Goal: Information Seeking & Learning: Understand process/instructions

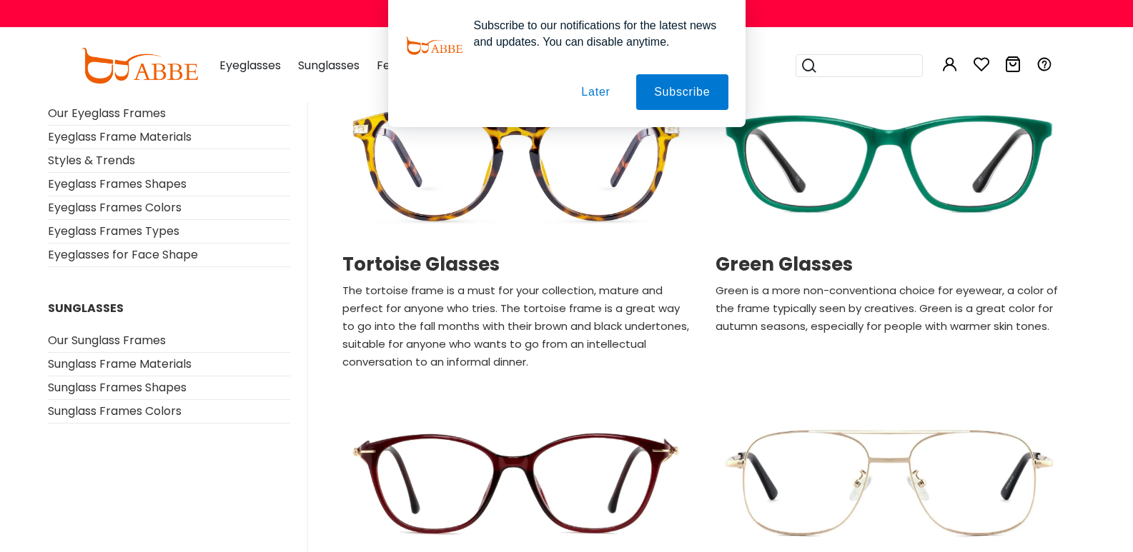
scroll to position [1143, 0]
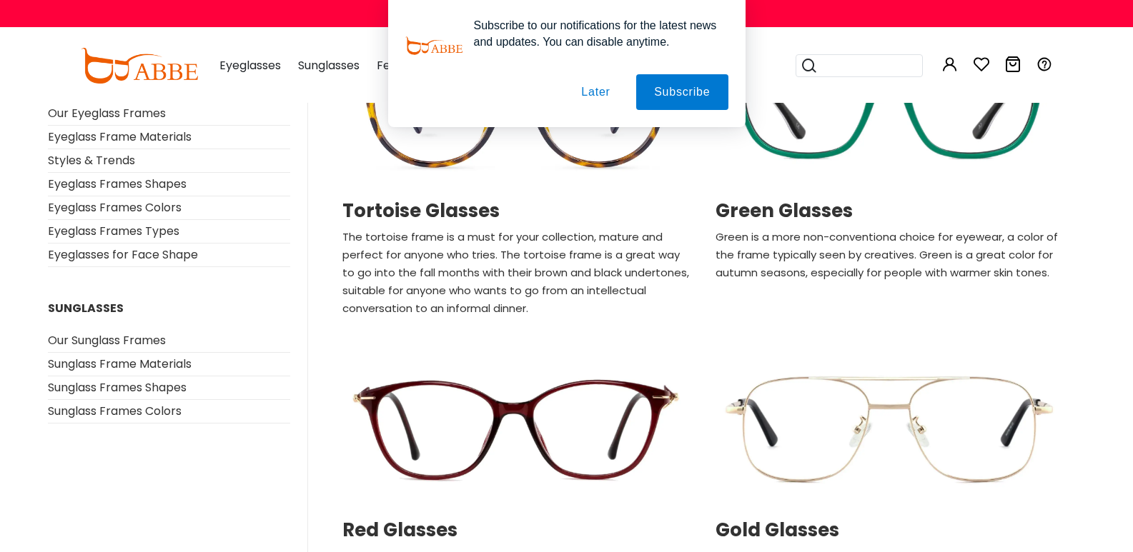
click at [603, 94] on button "Later" at bounding box center [595, 92] width 64 height 36
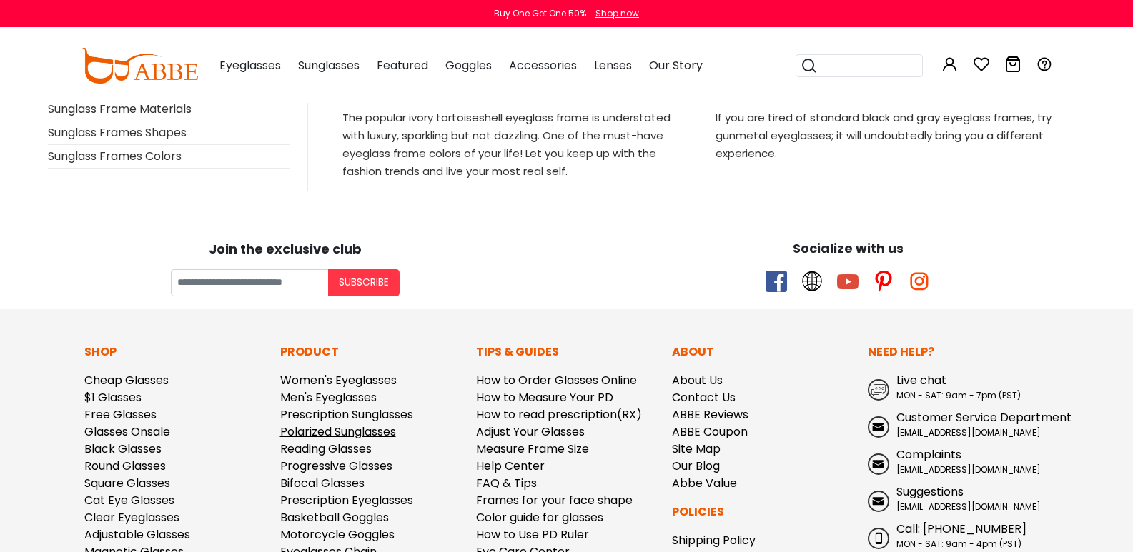
scroll to position [3215, 0]
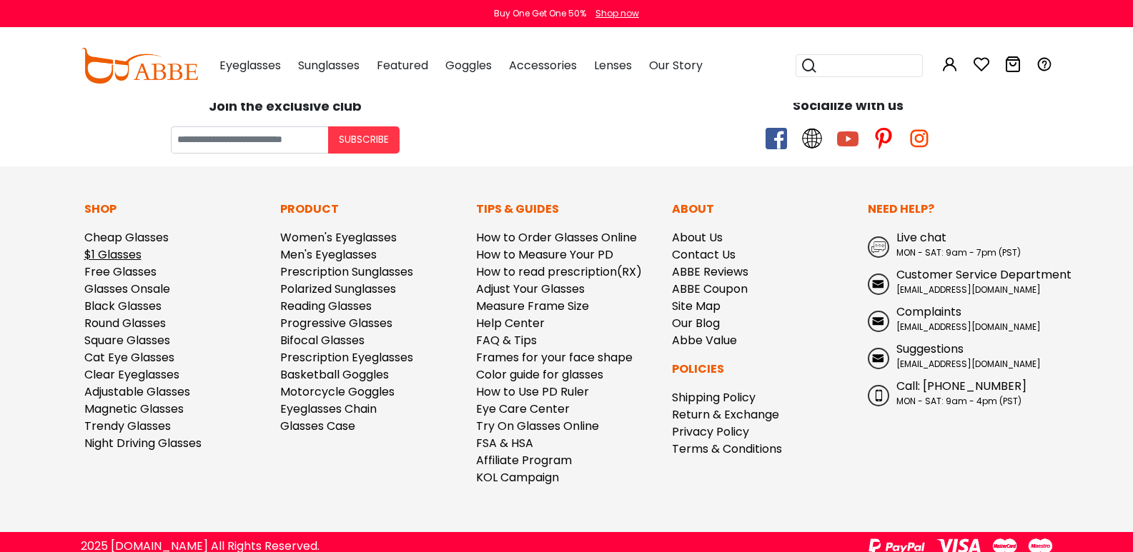
click at [133, 255] on link "$1 Glasses" at bounding box center [112, 255] width 57 height 16
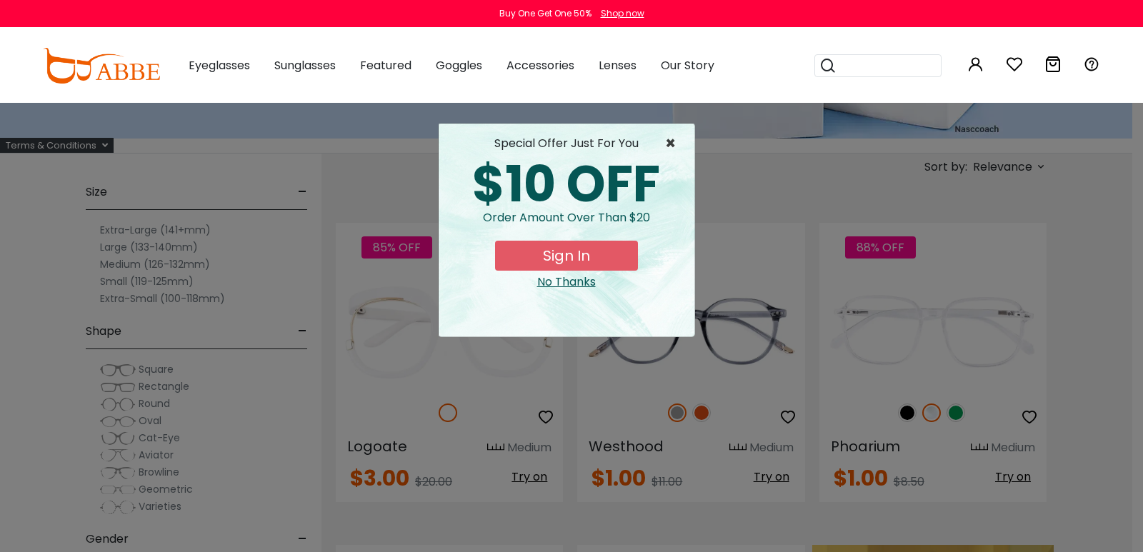
click at [674, 144] on span "×" at bounding box center [674, 143] width 18 height 17
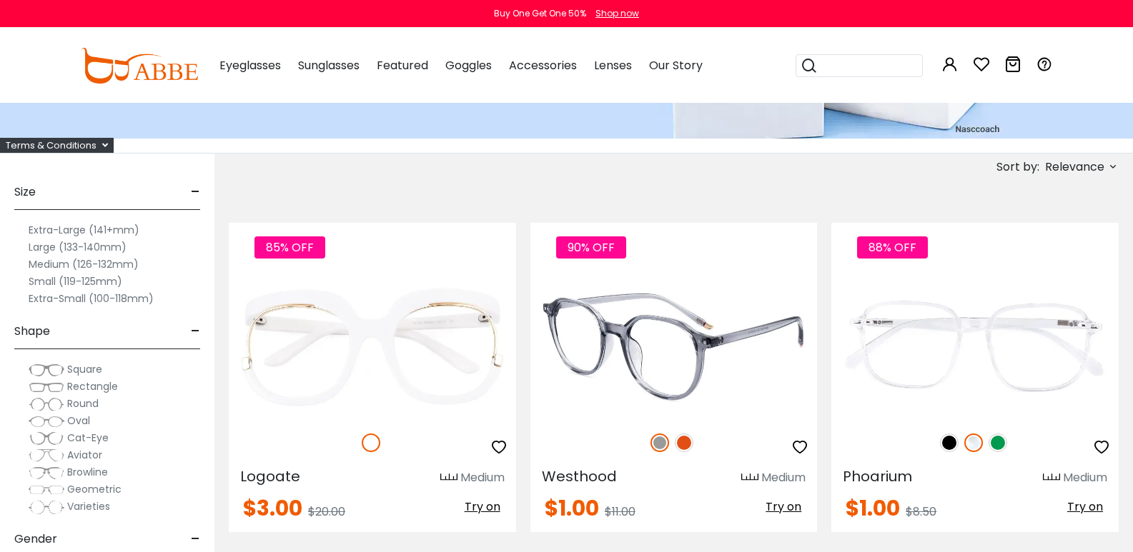
click at [779, 499] on span "Try on" at bounding box center [783, 507] width 36 height 16
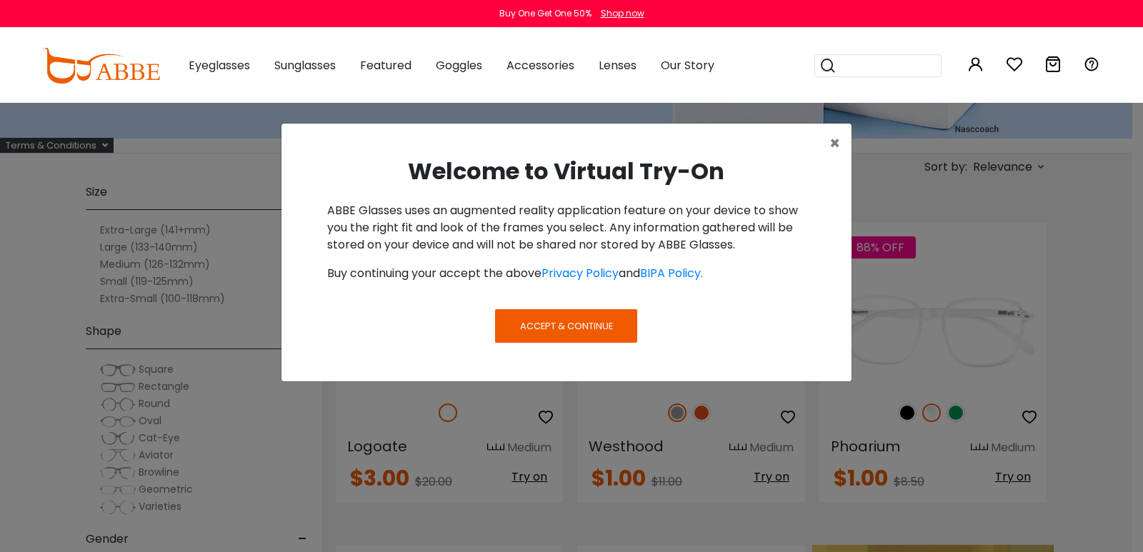
click at [582, 322] on span "Accept & Continue" at bounding box center [566, 326] width 93 height 14
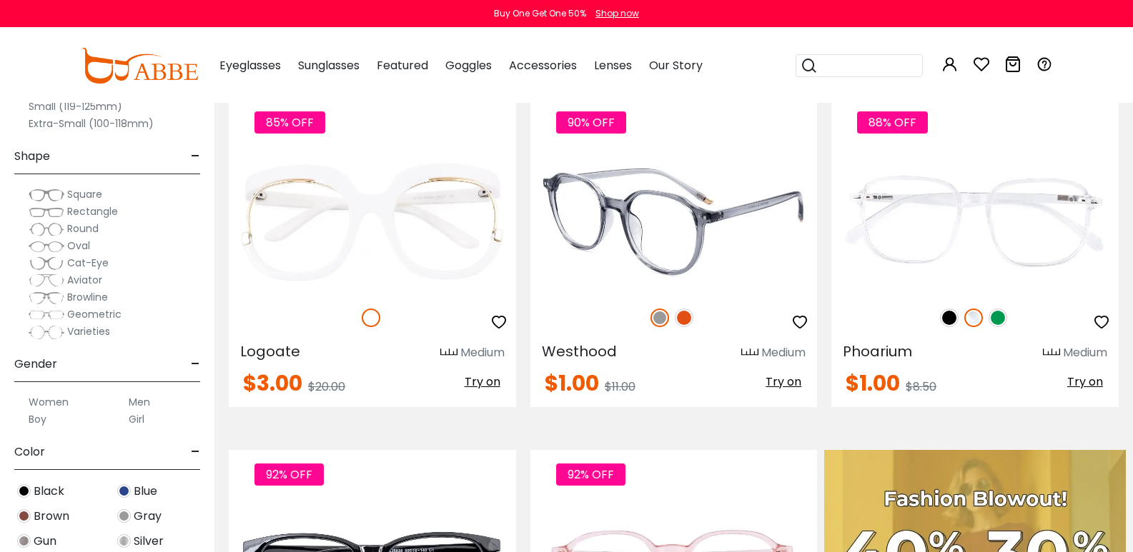
scroll to position [429, 0]
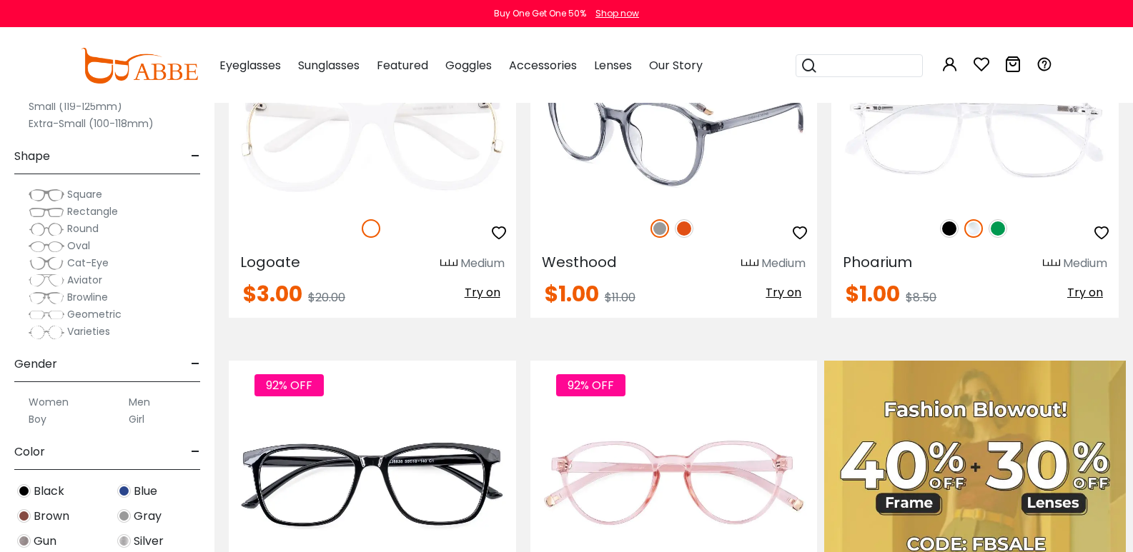
click at [773, 284] on span "Try on" at bounding box center [783, 292] width 36 height 16
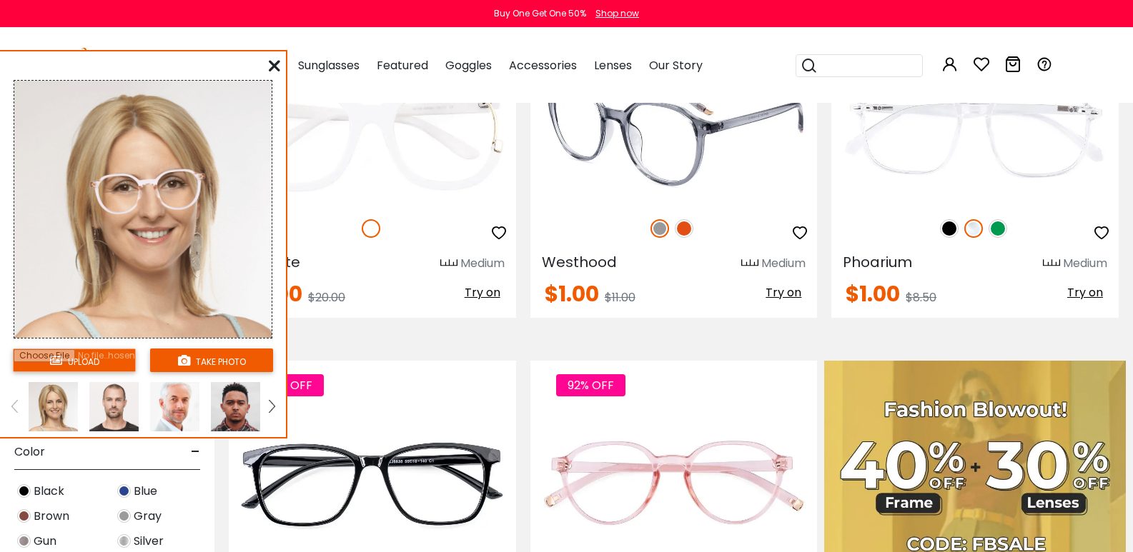
click at [765, 284] on span "Try on" at bounding box center [783, 292] width 36 height 16
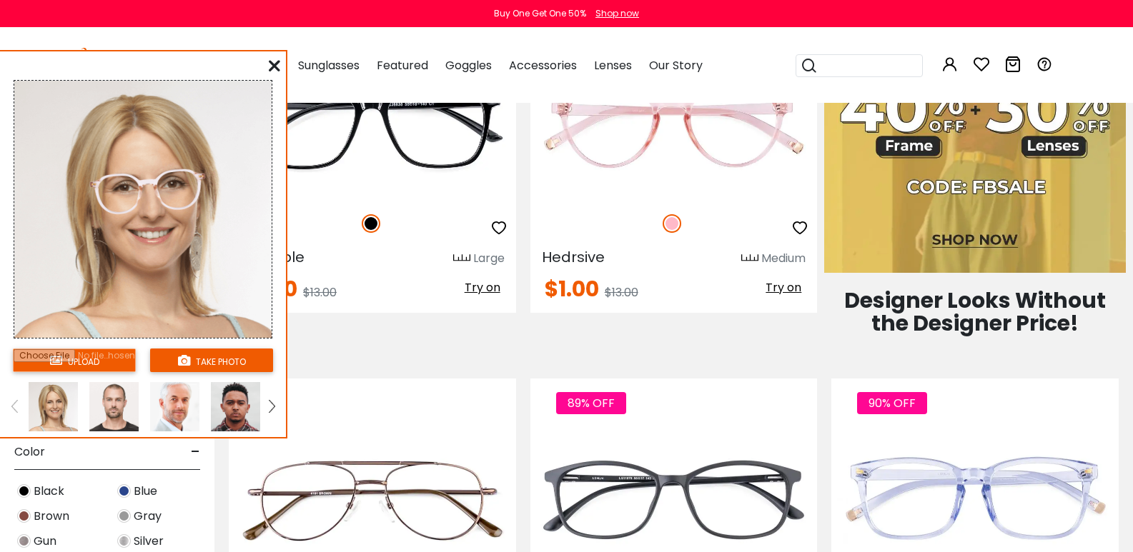
scroll to position [286, 0]
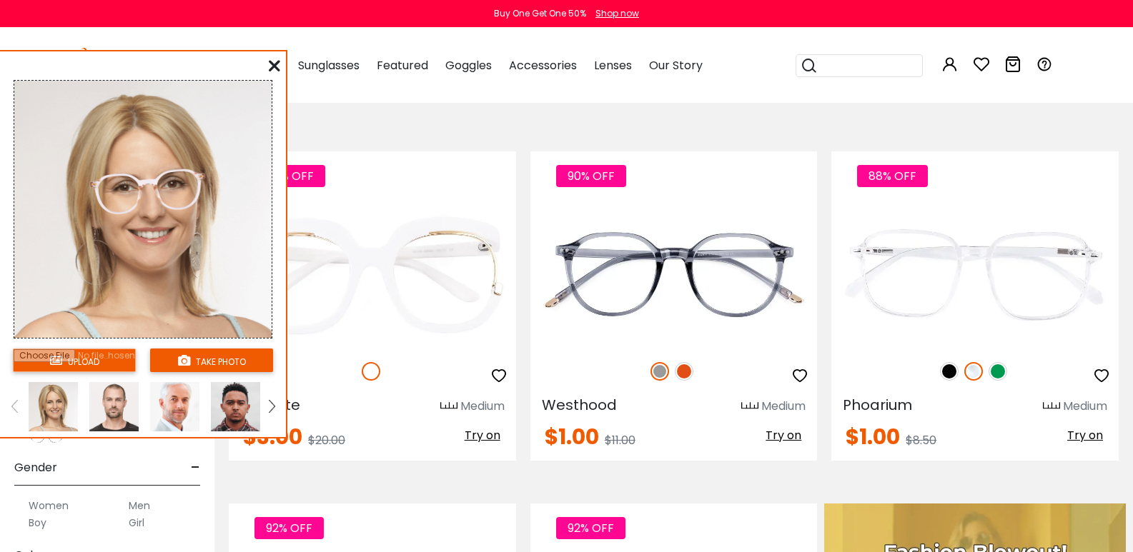
click at [274, 65] on icon at bounding box center [274, 65] width 11 height 11
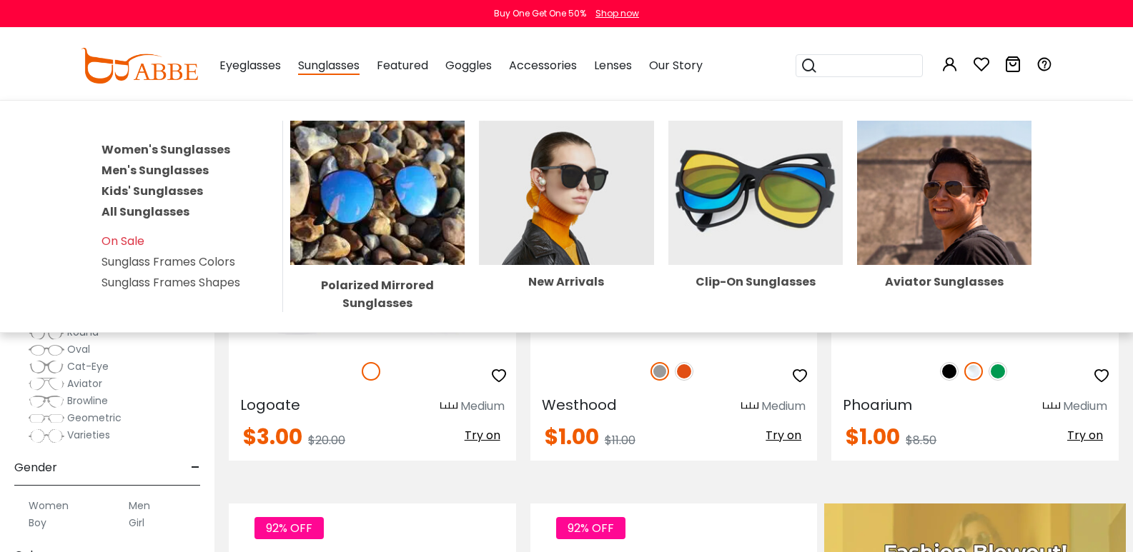
click at [193, 166] on link "Men's Sunglasses" at bounding box center [154, 170] width 107 height 16
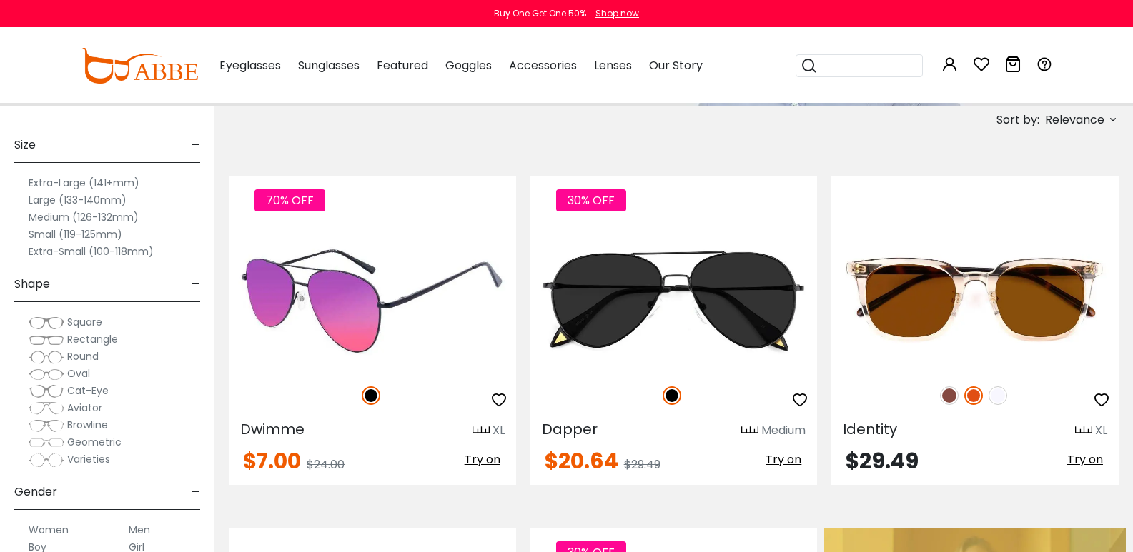
scroll to position [286, 0]
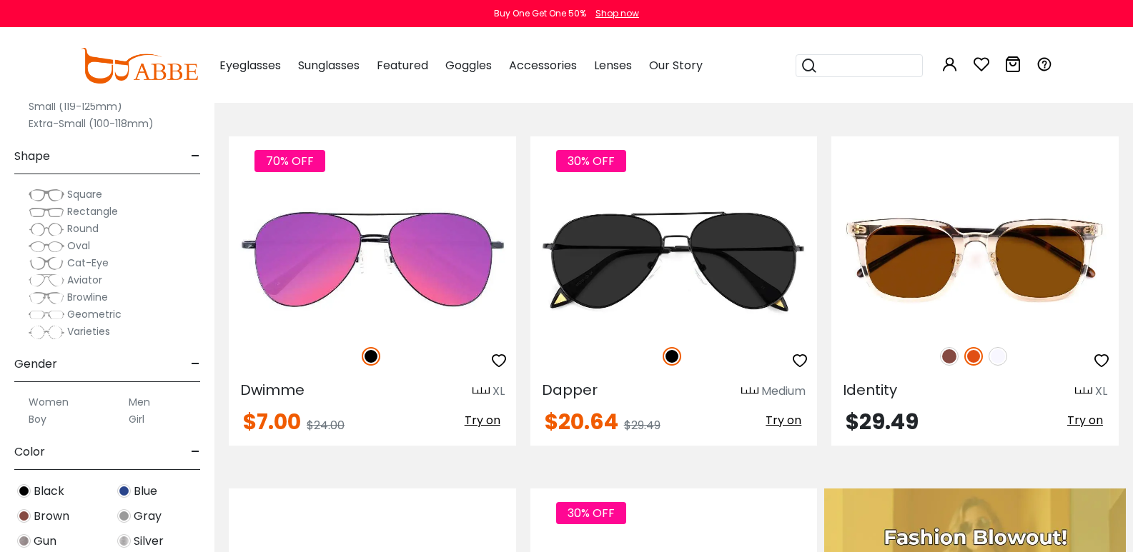
click at [102, 197] on span "Square" at bounding box center [84, 194] width 35 height 14
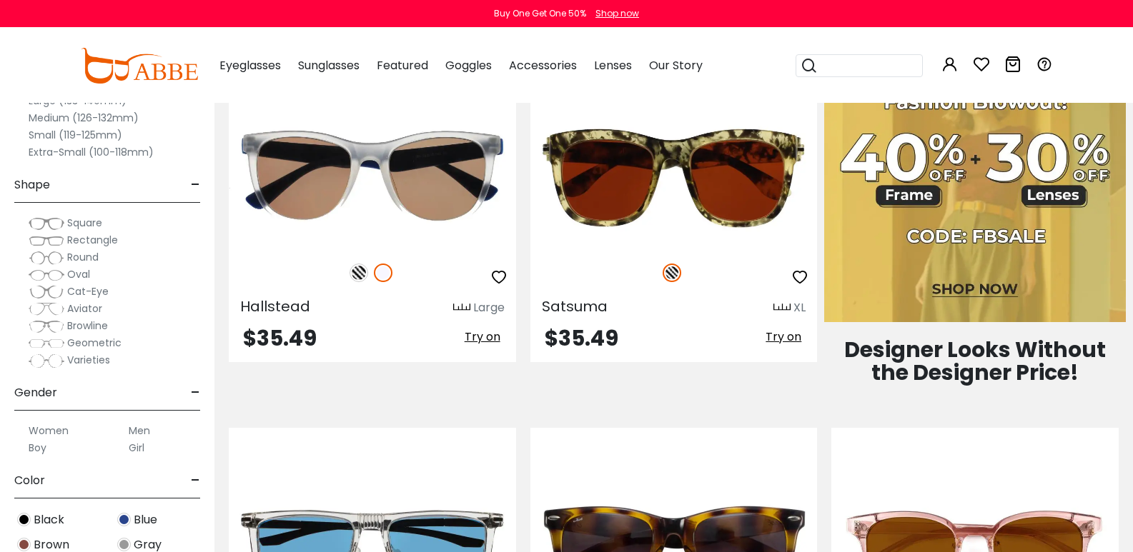
scroll to position [715, 0]
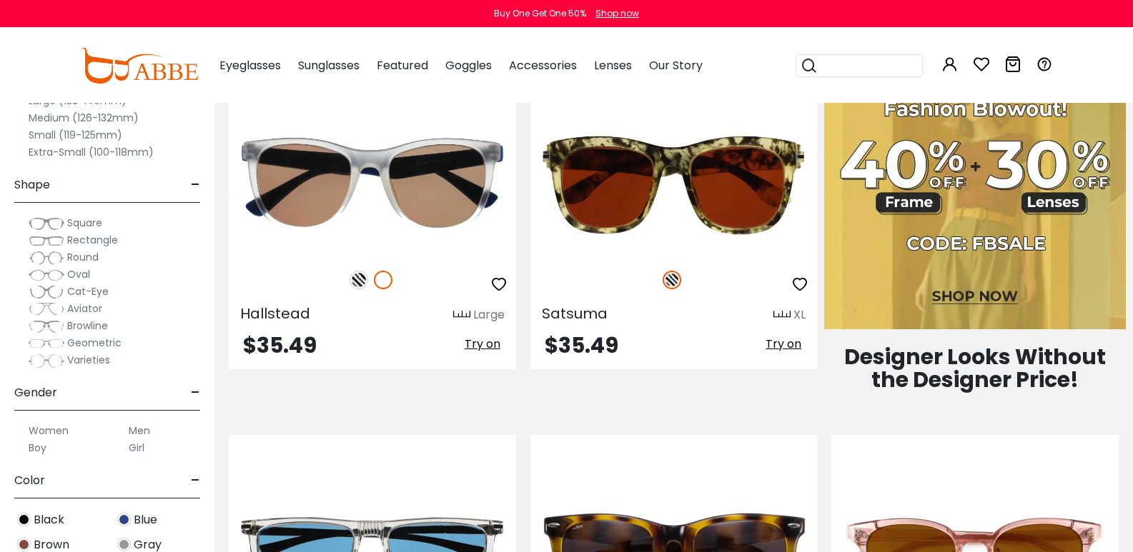
click at [66, 157] on div "Clear All (1) Size - Extra-Large (141+mm) Large (133-140mm) Medium (126-132mm) …" at bounding box center [107, 266] width 214 height 574
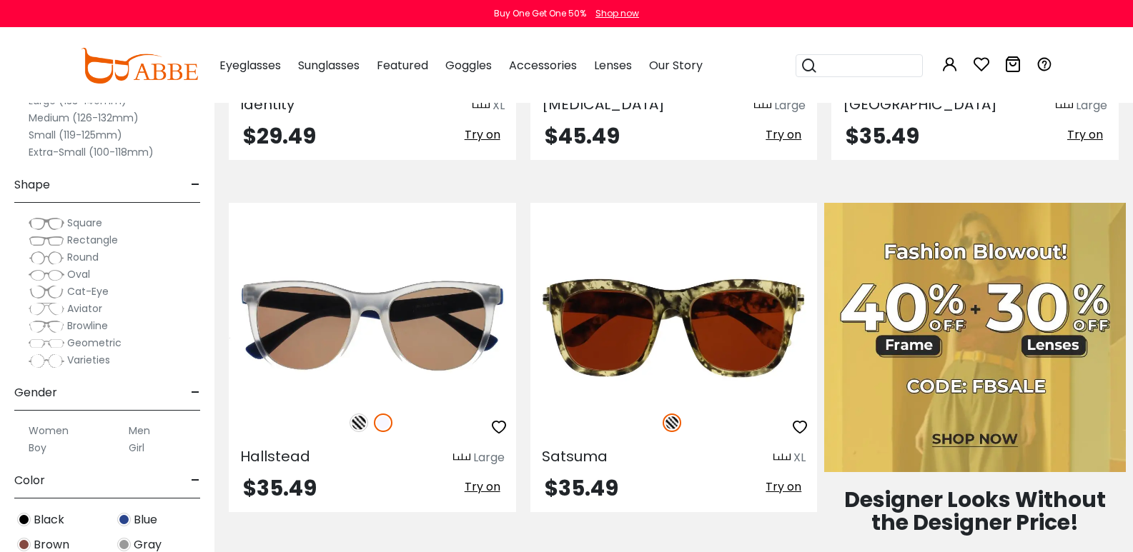
scroll to position [643, 0]
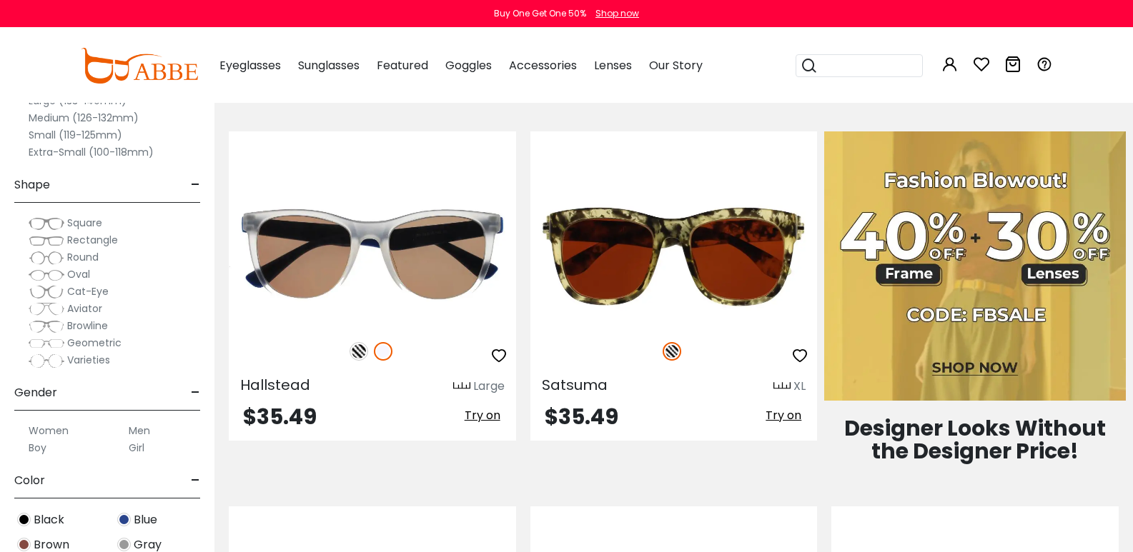
click at [200, 131] on div "Small (119-125mm)" at bounding box center [107, 134] width 186 height 17
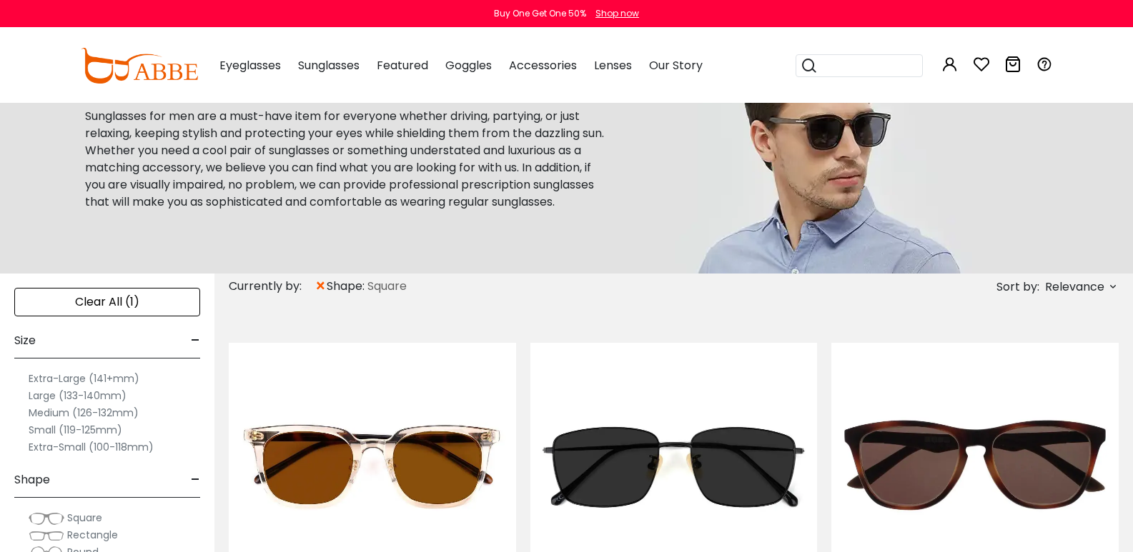
scroll to position [0, 0]
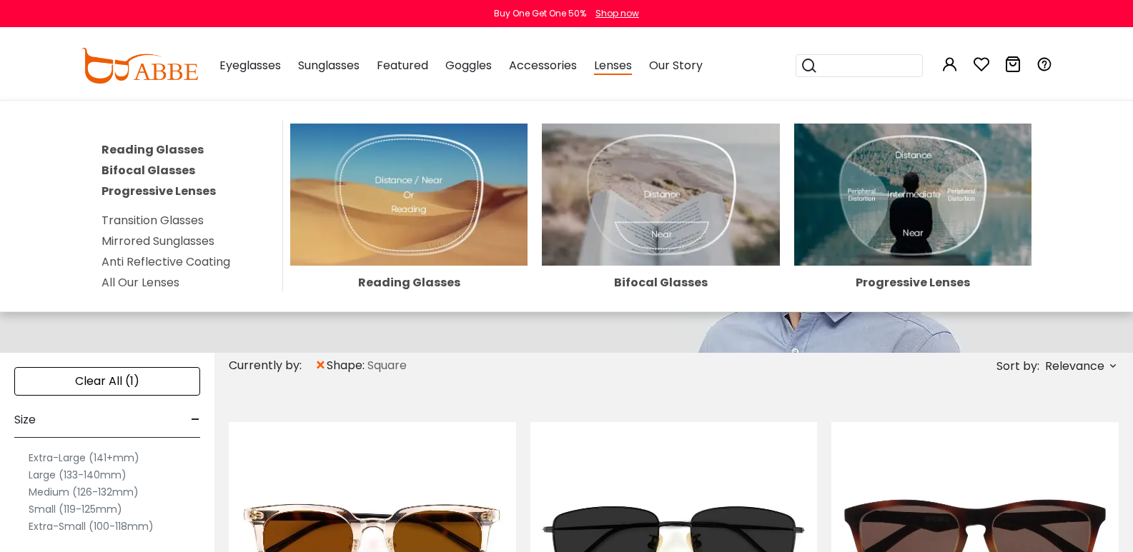
click at [613, 76] on div "Lenses Reading Glasses Bifocal Glasses Progressive Lenses Transition Glasses Mi…" at bounding box center [613, 65] width 38 height 71
click at [621, 190] on img at bounding box center [660, 195] width 237 height 142
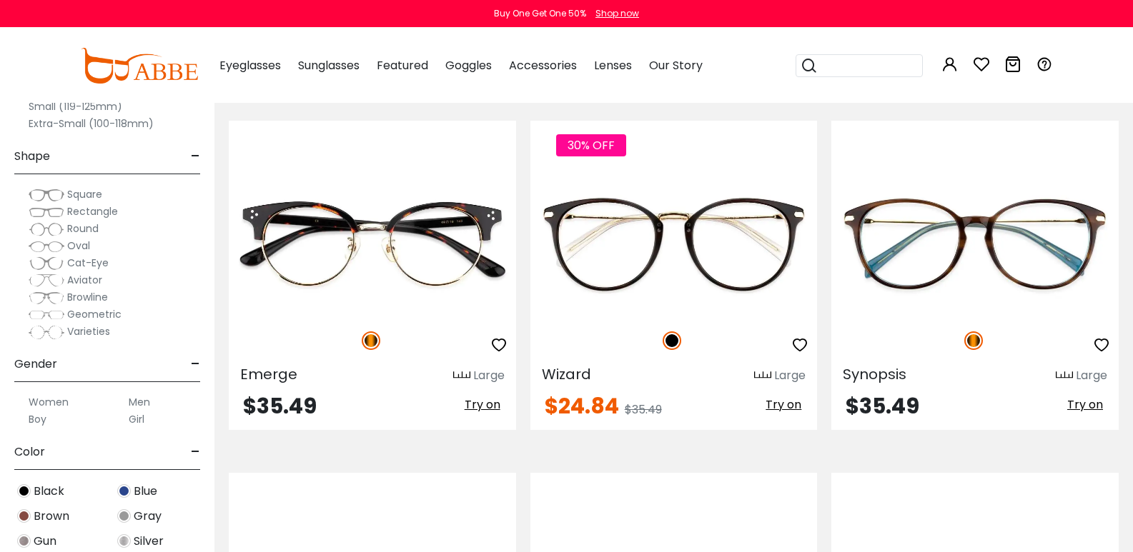
scroll to position [7424, 0]
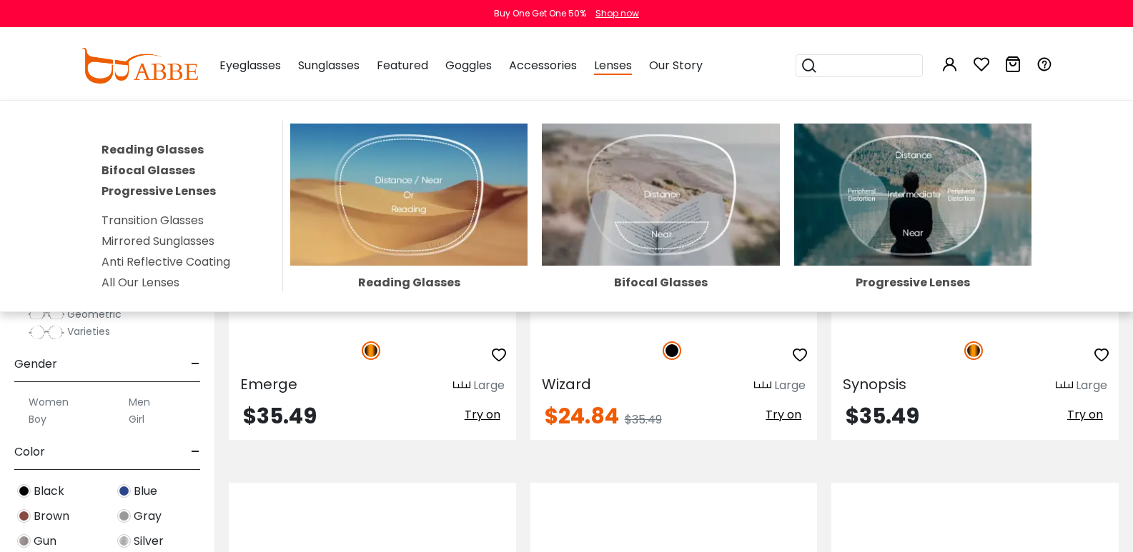
click at [648, 165] on img at bounding box center [660, 195] width 237 height 142
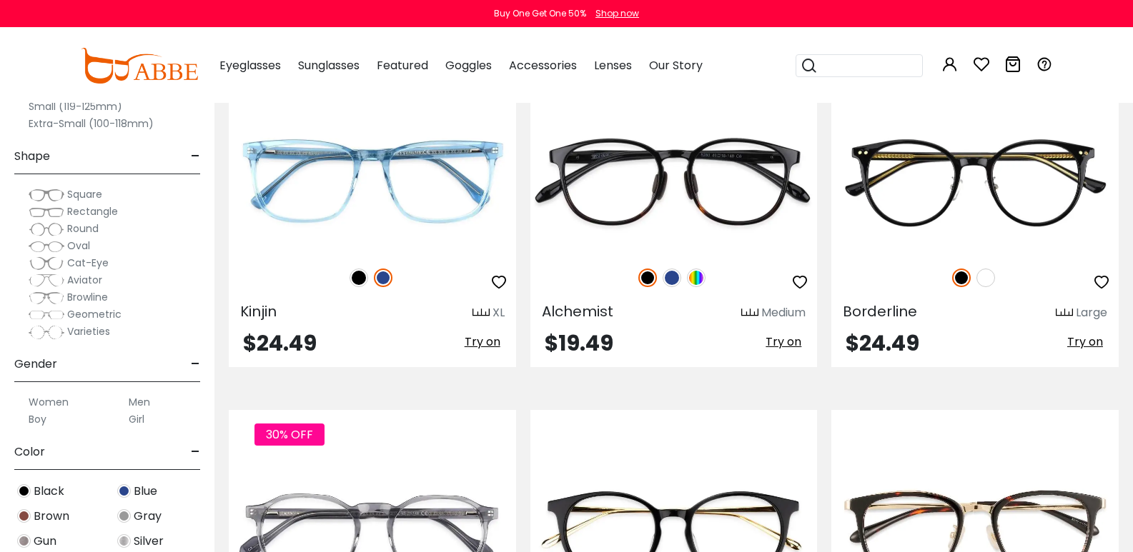
scroll to position [7360, 0]
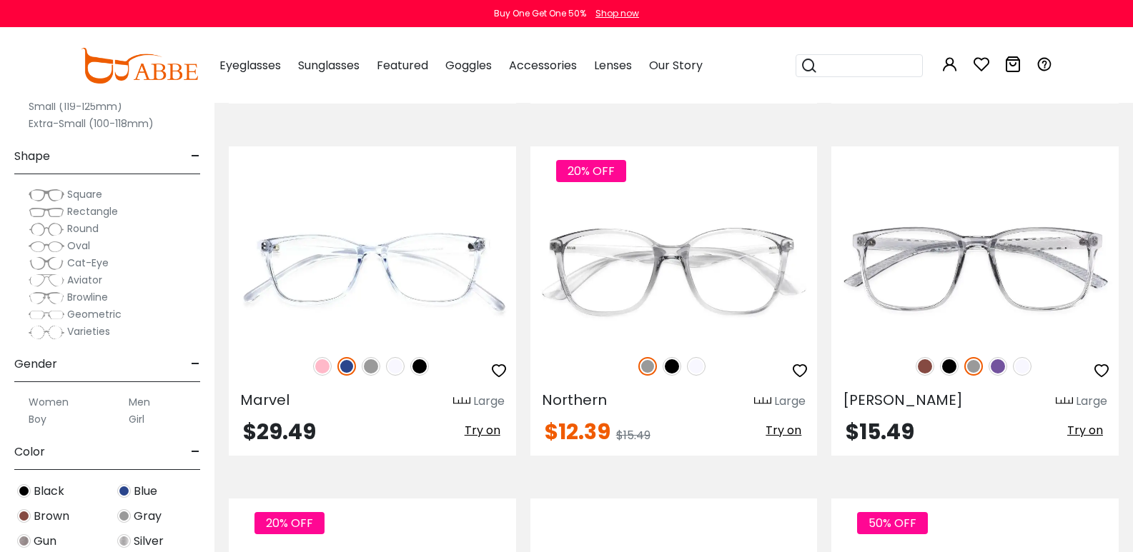
scroll to position [1786, 0]
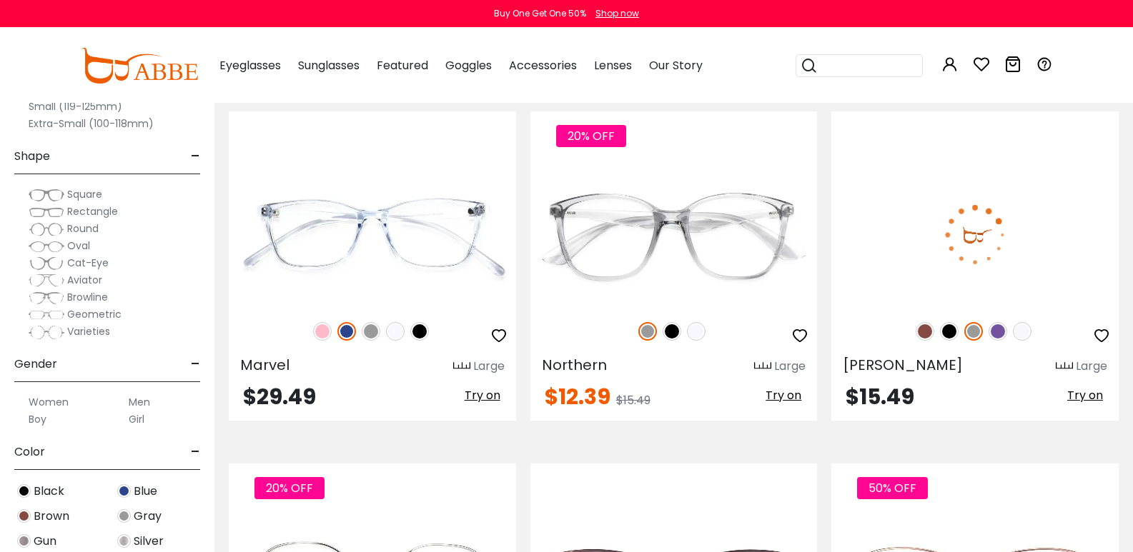
click at [988, 322] on img at bounding box center [997, 331] width 19 height 19
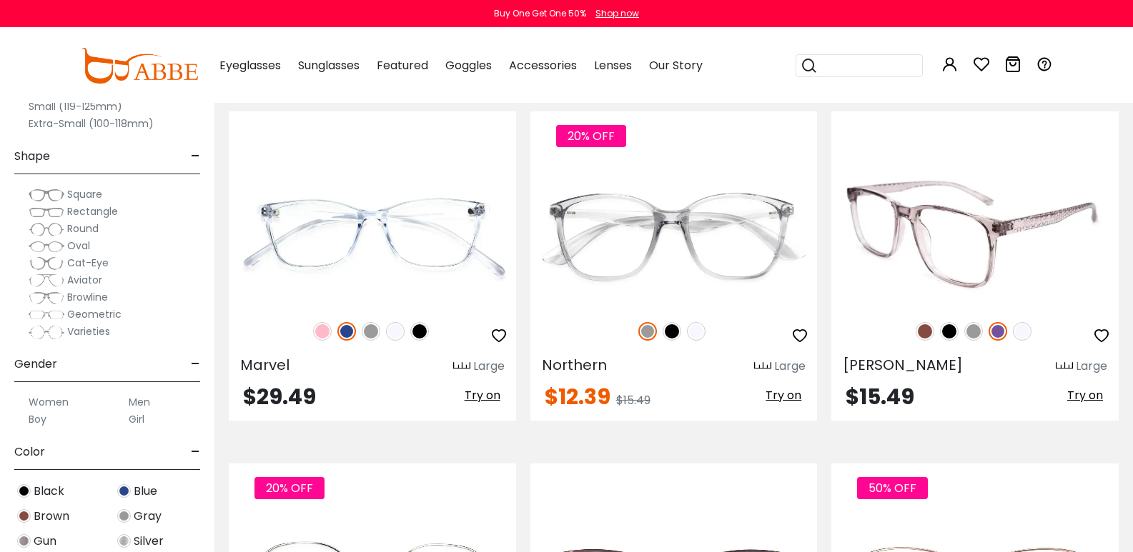
click at [915, 322] on img at bounding box center [924, 331] width 19 height 19
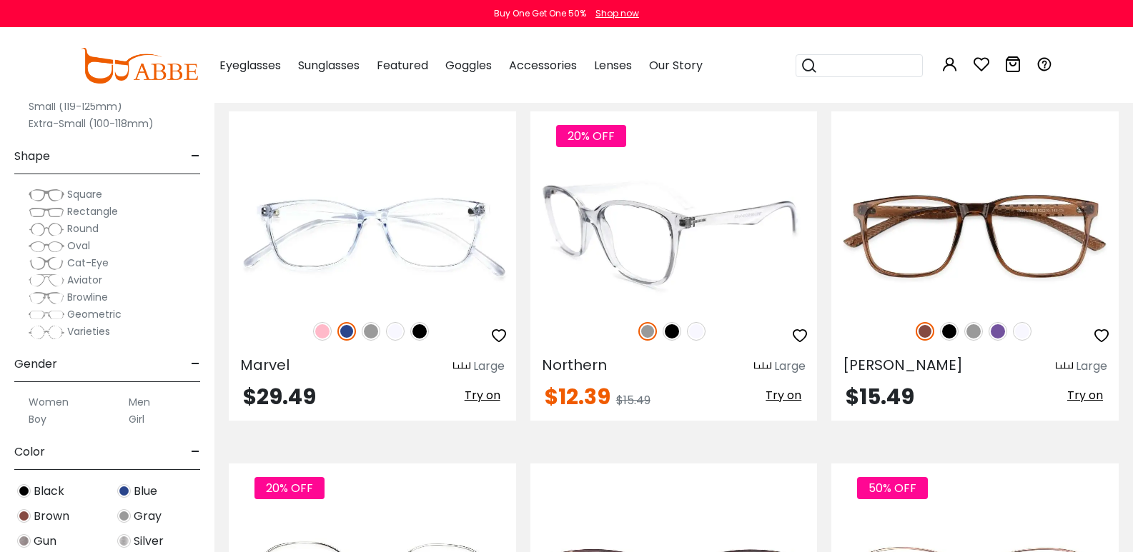
click at [705, 322] on img at bounding box center [696, 331] width 19 height 19
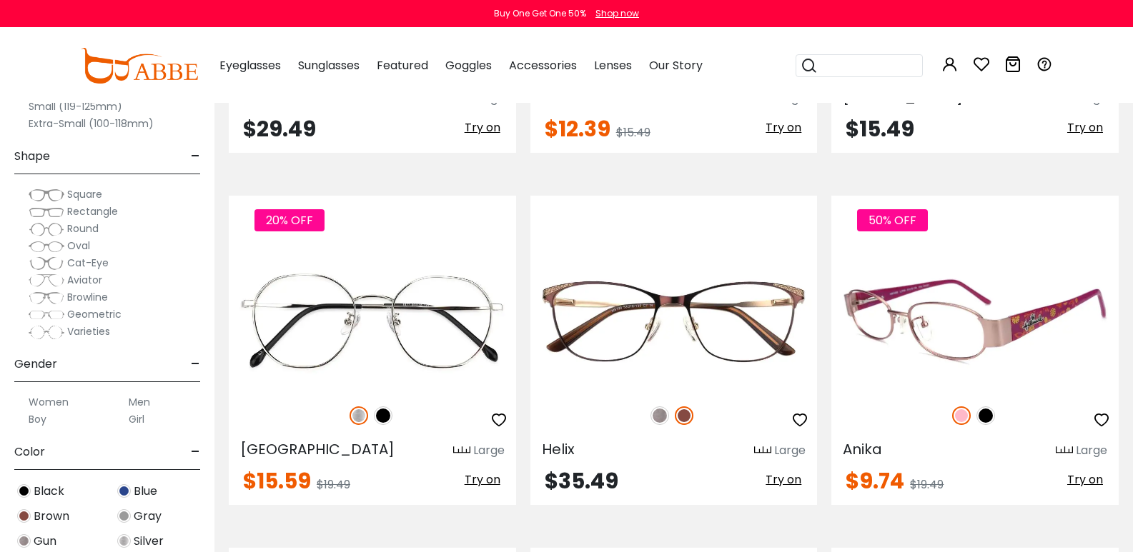
scroll to position [2001, 0]
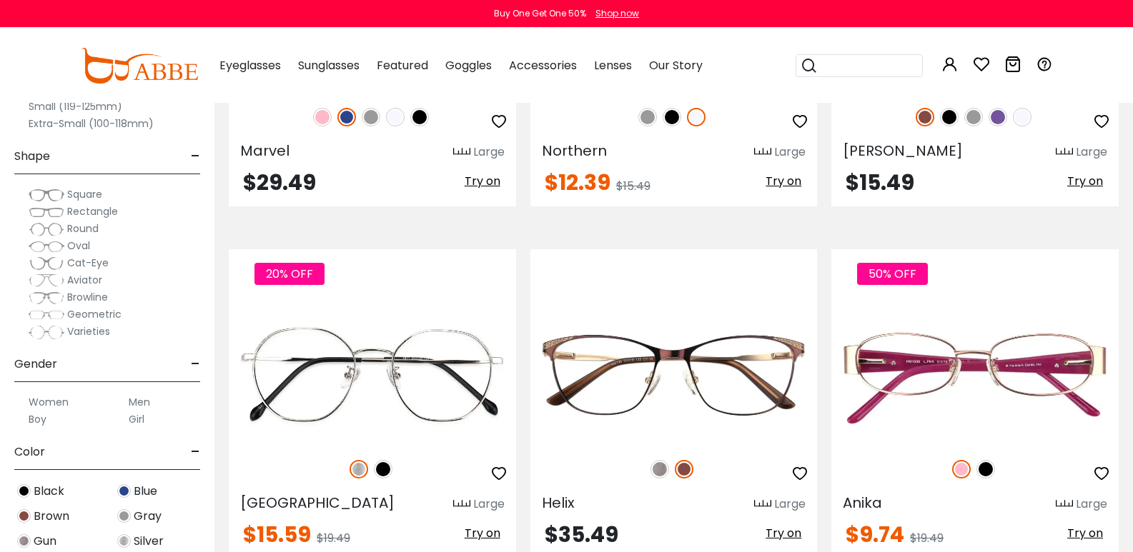
click at [150, 403] on label "Men" at bounding box center [139, 402] width 21 height 17
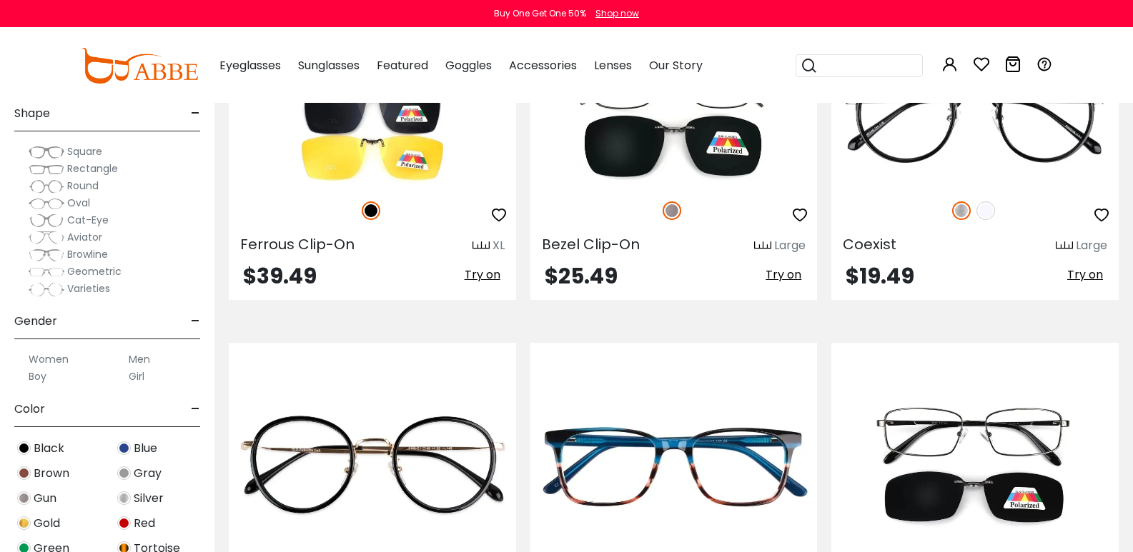
scroll to position [6853, 0]
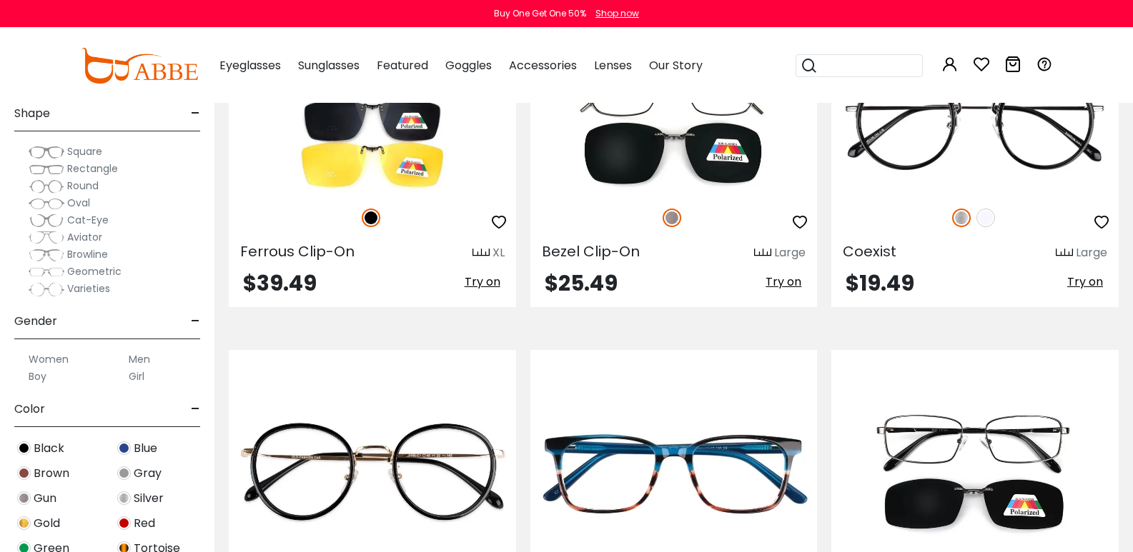
click at [620, 12] on div "Shop now" at bounding box center [617, 13] width 44 height 13
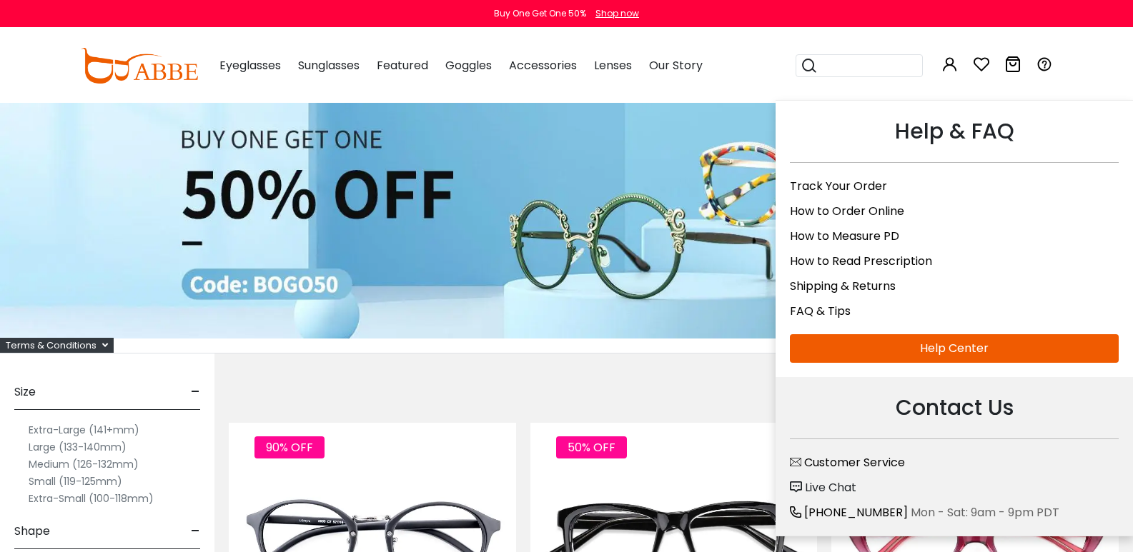
click at [841, 213] on link "How to Order Online" at bounding box center [847, 211] width 114 height 16
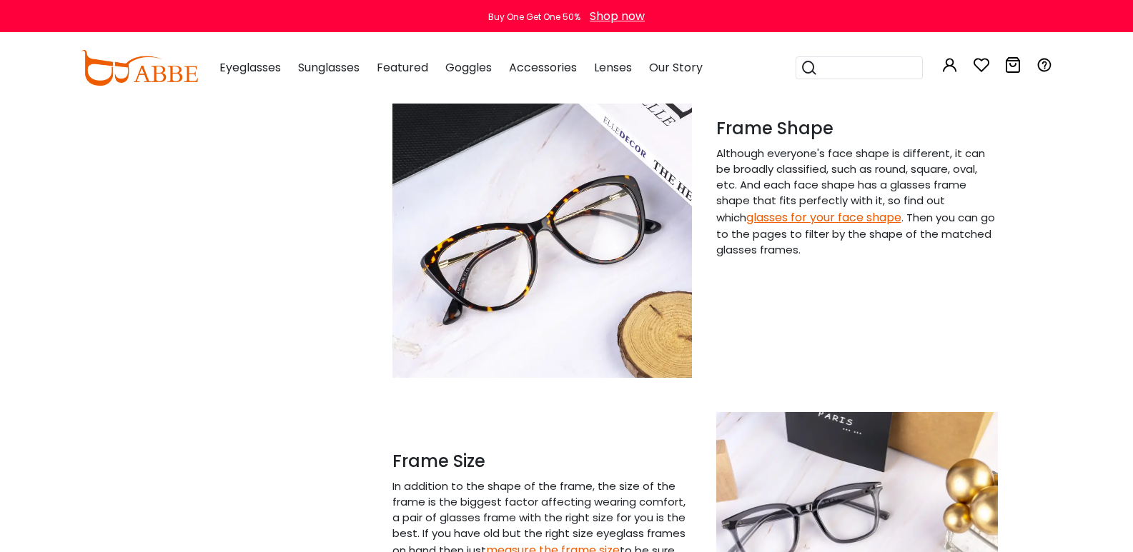
scroll to position [929, 0]
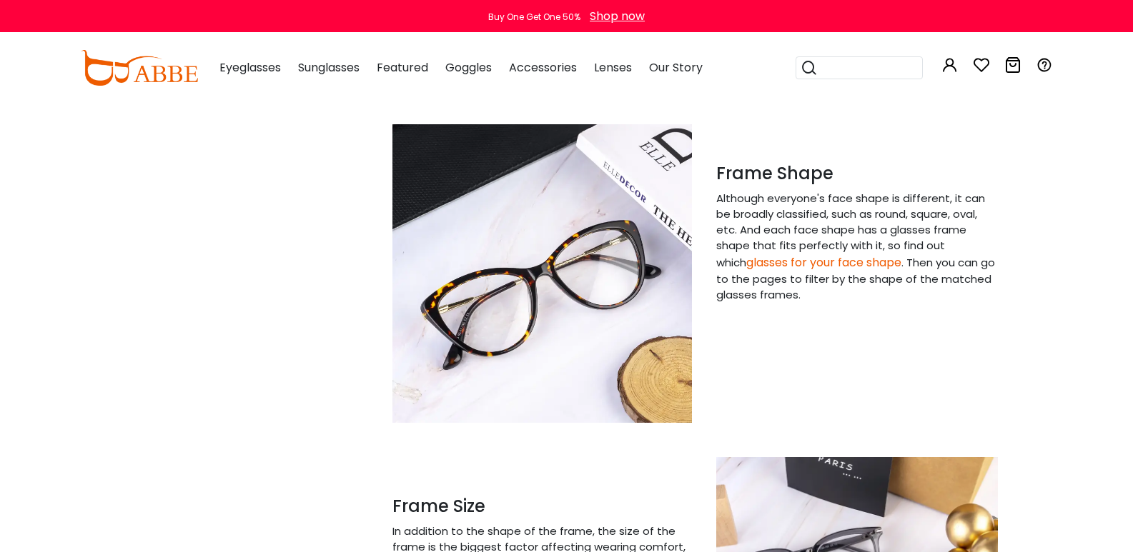
click at [764, 264] on link "glasses for your face shape" at bounding box center [823, 262] width 155 height 16
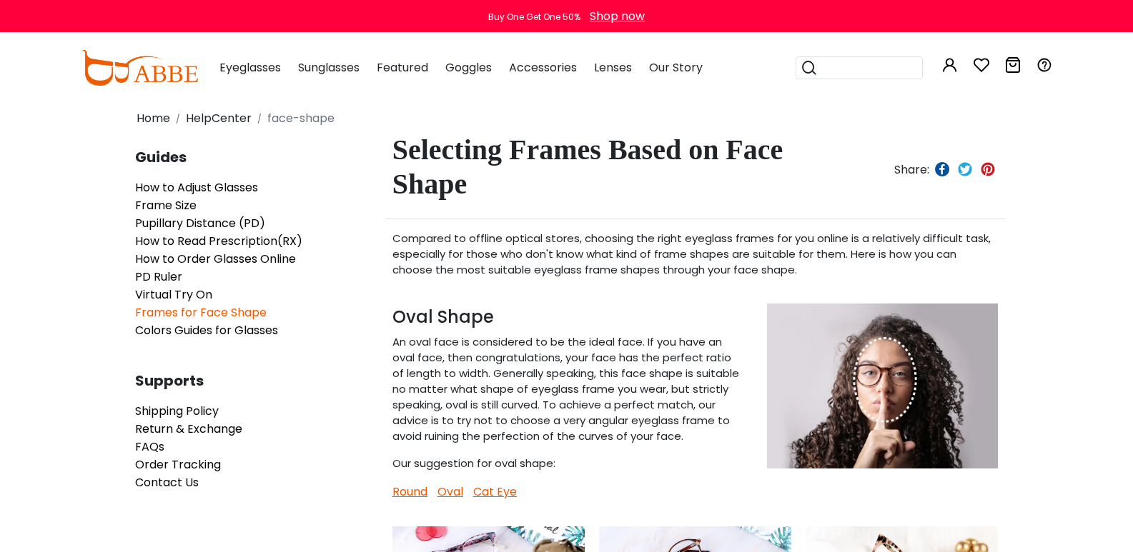
click at [242, 120] on link "HelpCenter" at bounding box center [219, 118] width 66 height 16
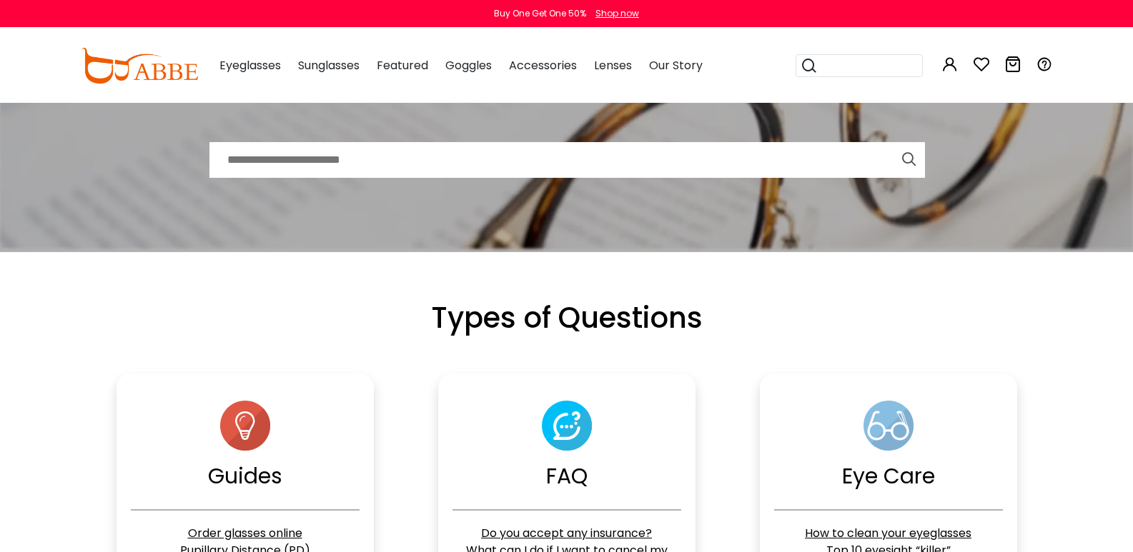
scroll to position [143, 0]
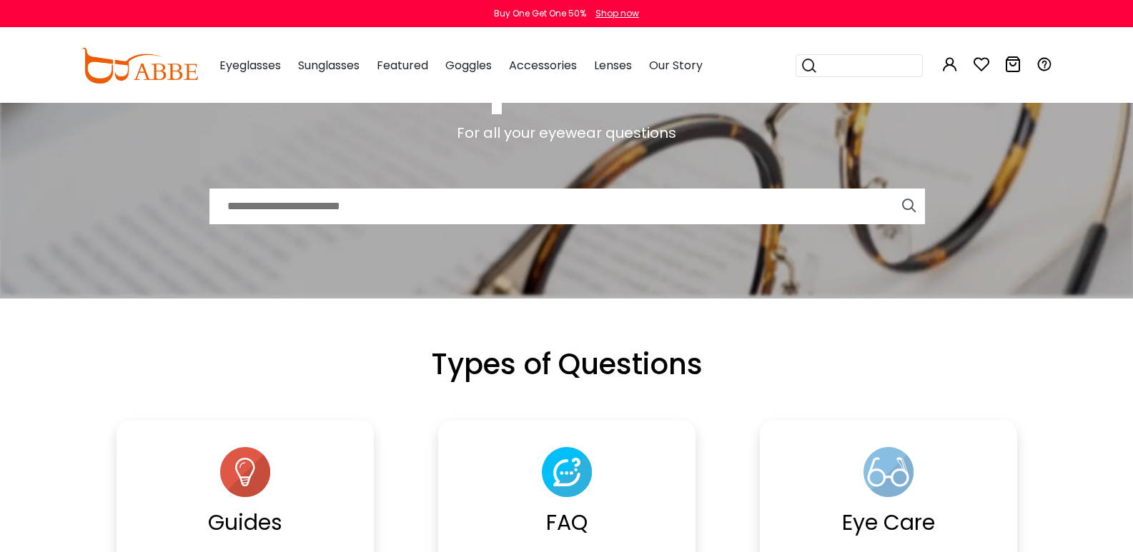
click at [469, 211] on input "text" at bounding box center [566, 207] width 715 height 36
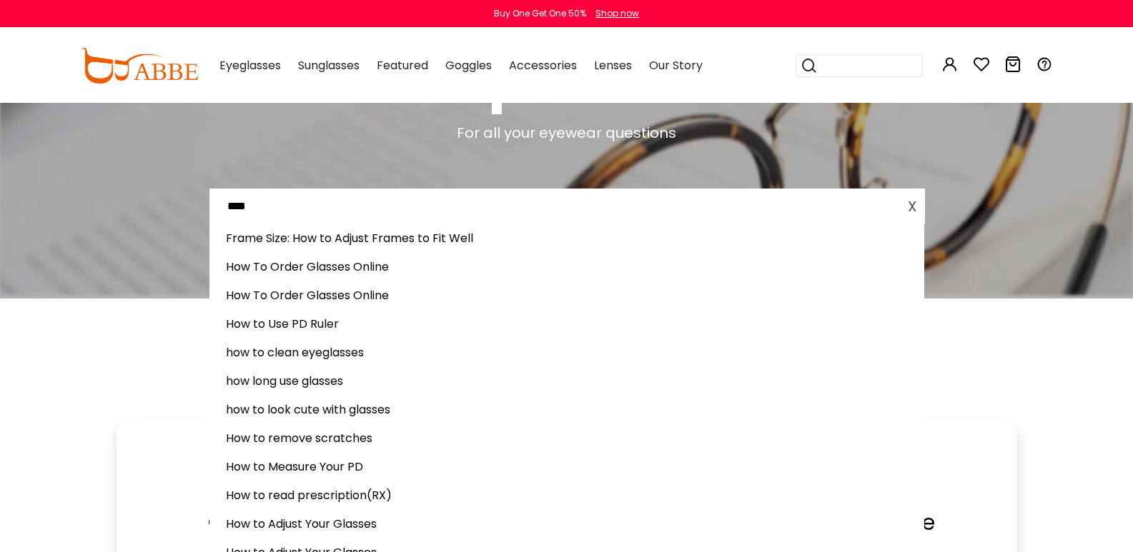
click at [390, 274] on div "How To Order Glasses Online" at bounding box center [566, 267] width 715 height 29
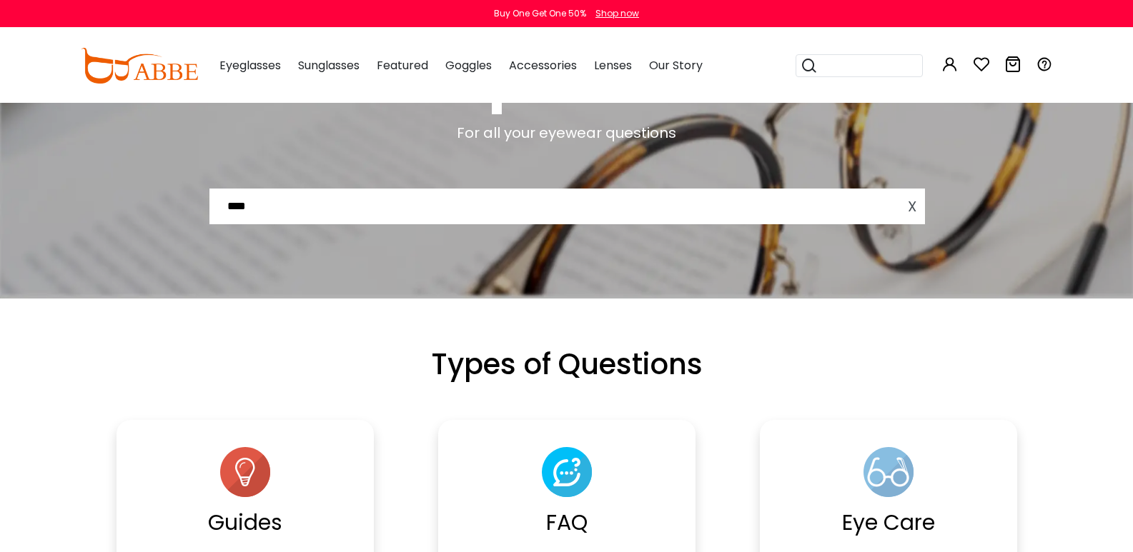
click at [364, 217] on input "***" at bounding box center [566, 207] width 715 height 36
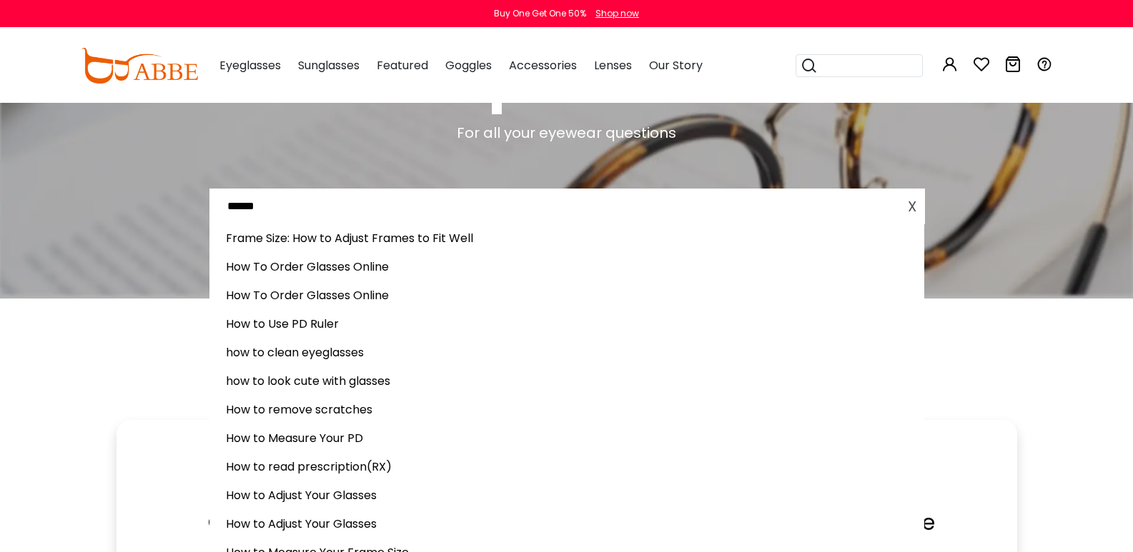
type input "******"
click at [331, 263] on link "How To Order Glasses Online" at bounding box center [307, 267] width 163 height 16
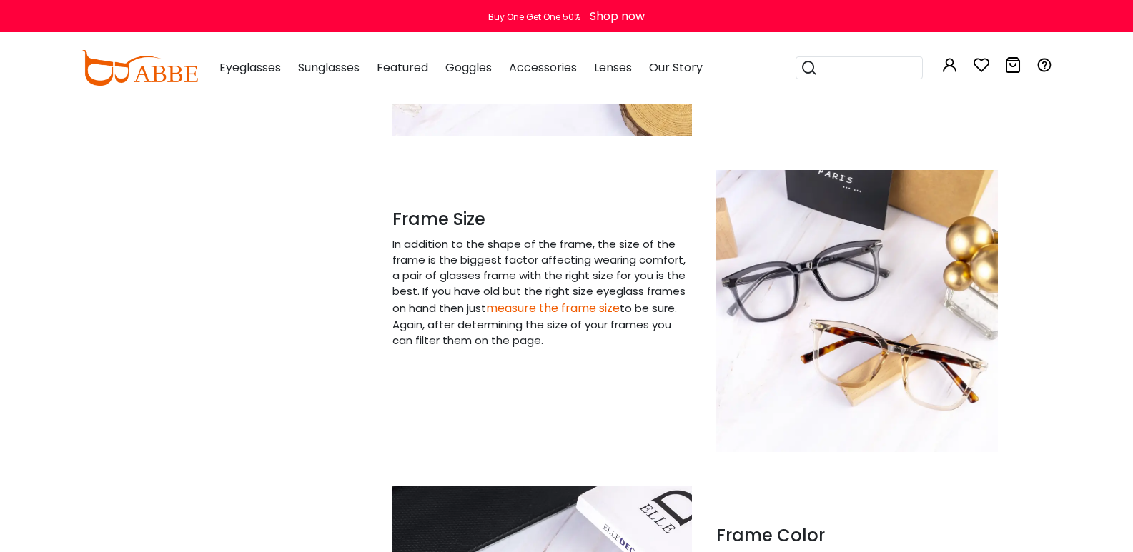
scroll to position [1215, 0]
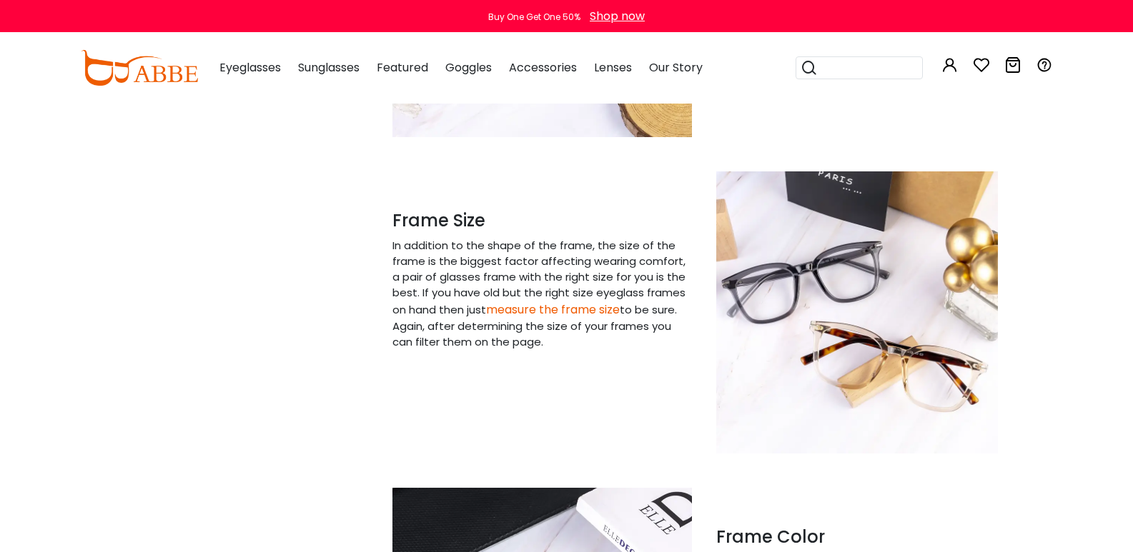
click at [611, 312] on link "measure the frame size" at bounding box center [553, 310] width 134 height 16
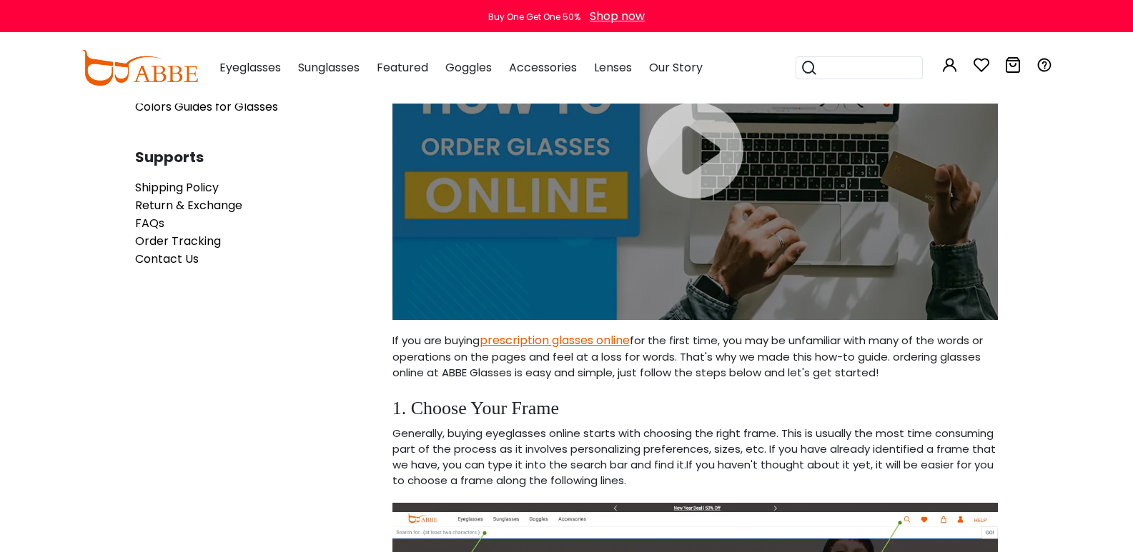
scroll to position [143, 0]
